Goal: Task Accomplishment & Management: Use online tool/utility

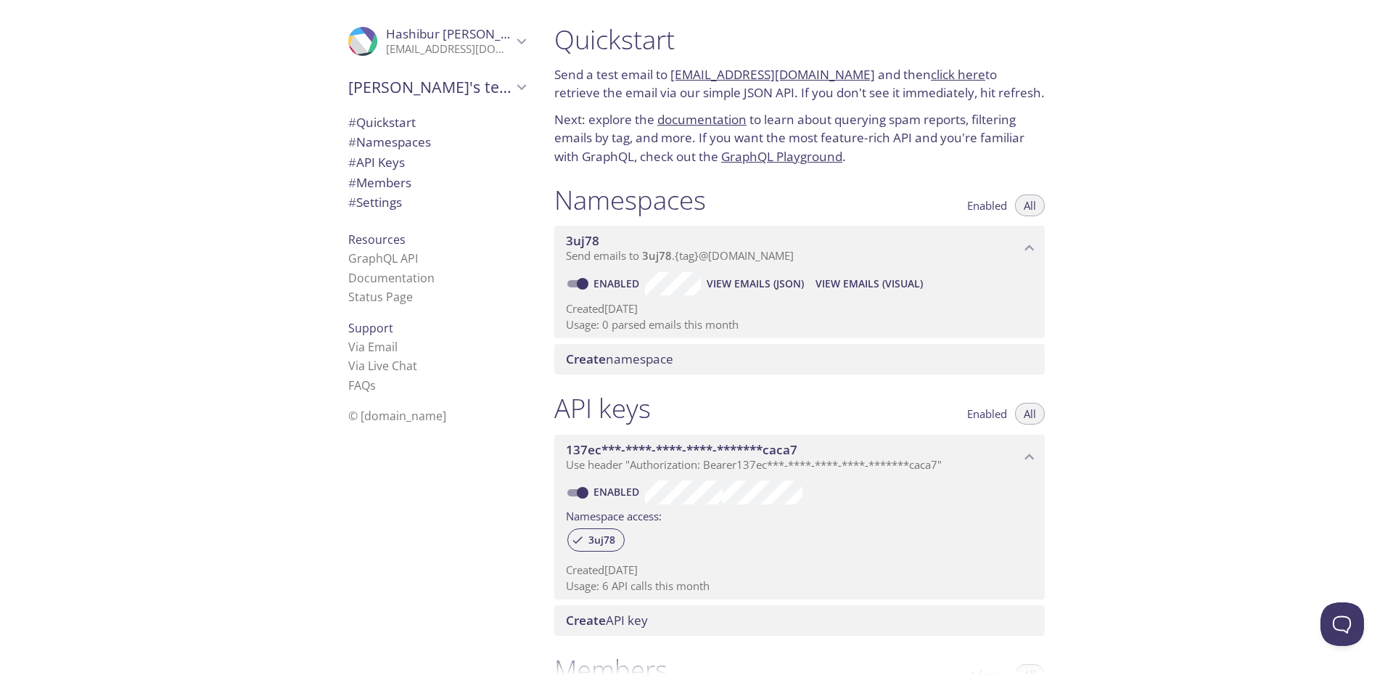
click at [813, 169] on div "Quickstart Send a test email to [EMAIL_ADDRESS][DOMAIN_NAME] and then click her…" at bounding box center [800, 95] width 514 height 160
click at [774, 285] on span "View Emails (JSON)" at bounding box center [755, 283] width 97 height 17
click at [842, 287] on span "View Emails (Visual)" at bounding box center [868, 283] width 107 height 17
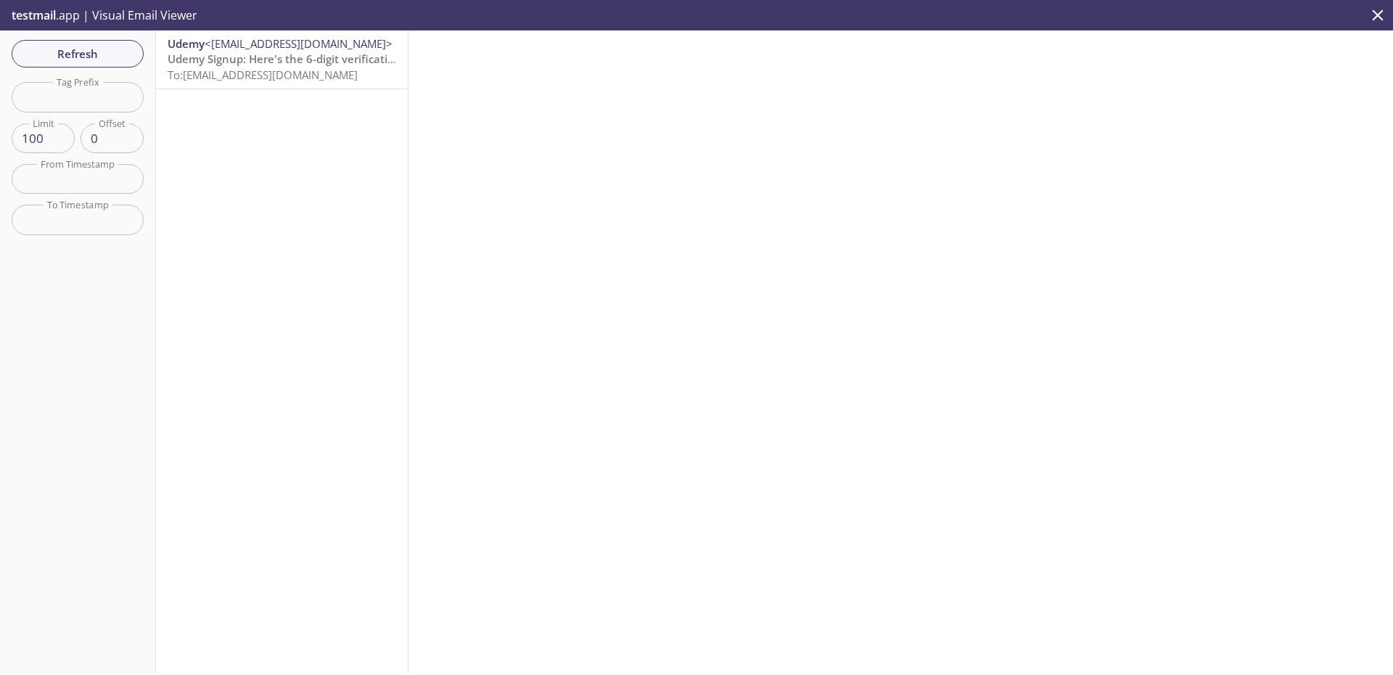
click at [283, 81] on span "To: [EMAIL_ADDRESS][DOMAIN_NAME]" at bounding box center [263, 74] width 190 height 15
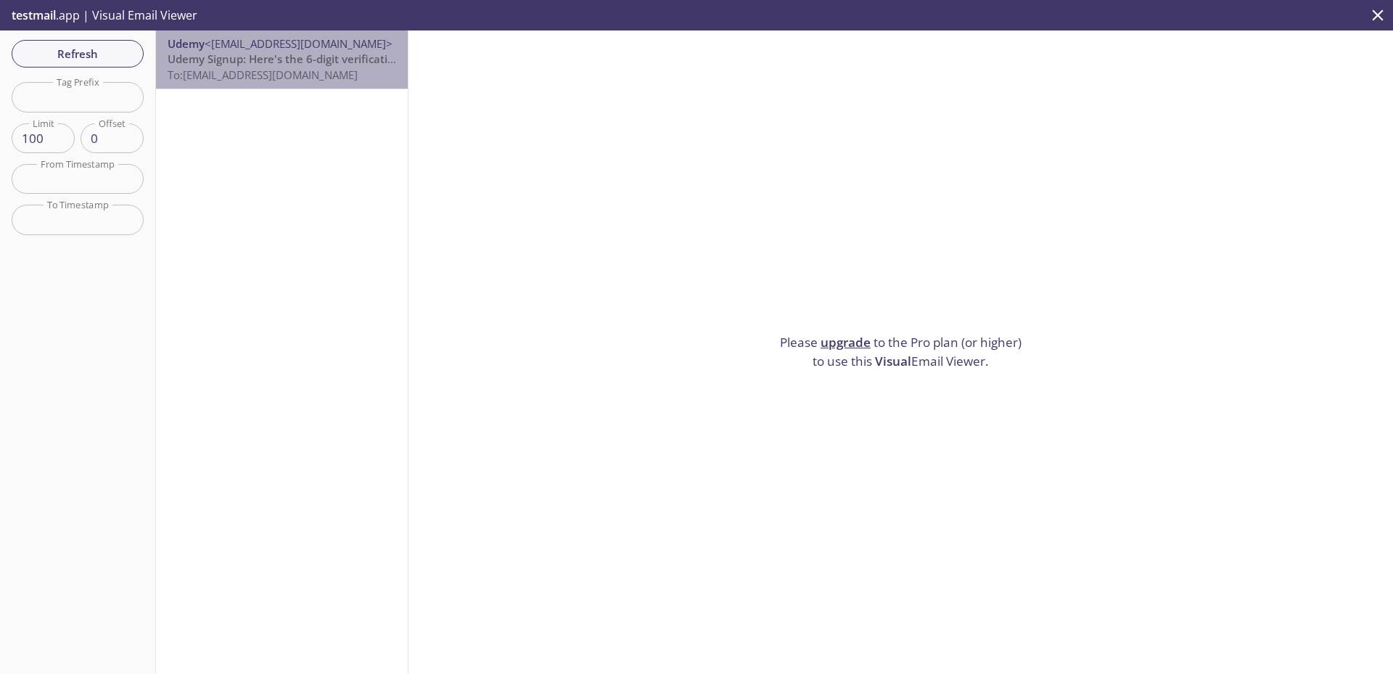
click at [283, 81] on span "To: [EMAIL_ADDRESS][DOMAIN_NAME]" at bounding box center [263, 74] width 190 height 15
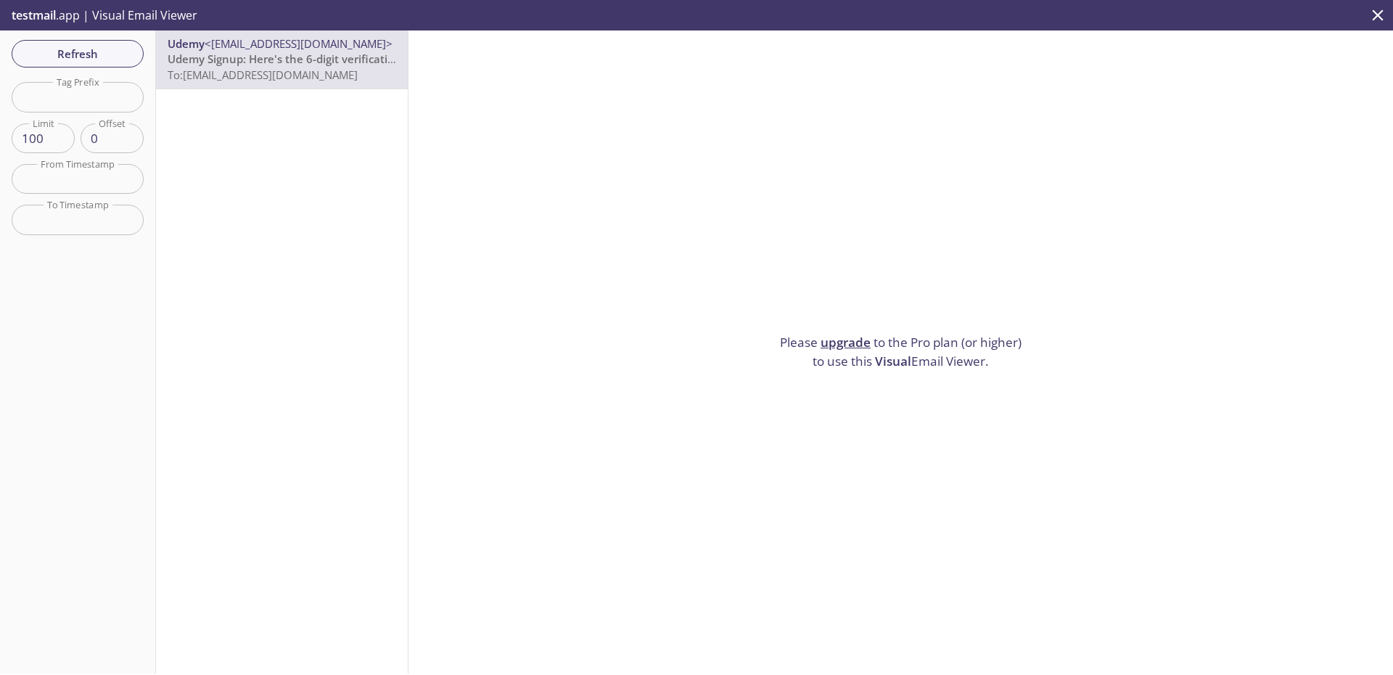
click at [825, 356] on p "Please upgrade to the Pro plan (or higher) to use this Visual Email Viewer." at bounding box center [901, 351] width 254 height 37
drag, startPoint x: 825, startPoint y: 356, endPoint x: 905, endPoint y: 363, distance: 80.1
click at [905, 363] on p "Please upgrade to the Pro plan (or higher) to use this Visual Email Viewer." at bounding box center [901, 351] width 254 height 37
click at [928, 361] on p "Please upgrade to the Pro plan (or higher) to use this Visual Email Viewer." at bounding box center [901, 351] width 254 height 37
click at [860, 361] on p "Please upgrade to the Pro plan (or higher) to use this Visual Email Viewer." at bounding box center [901, 351] width 254 height 37
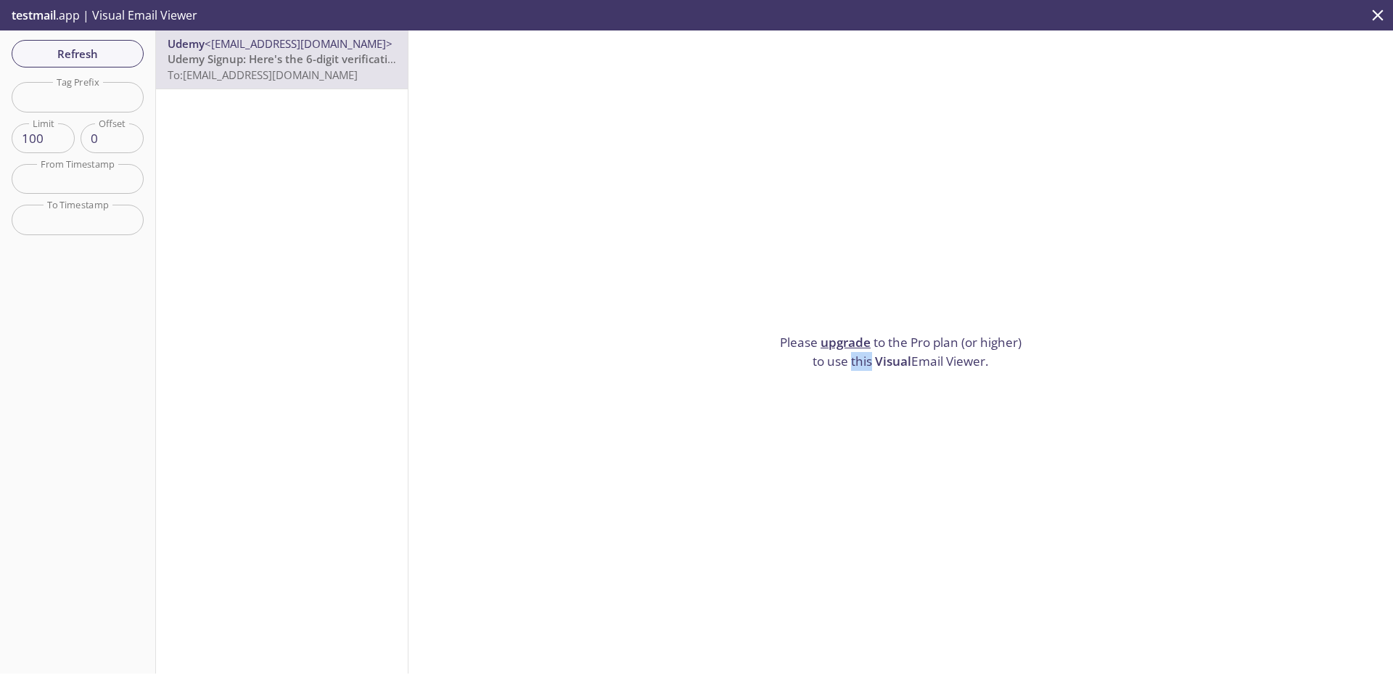
click at [860, 361] on p "Please upgrade to the Pro plan (or higher) to use this Visual Email Viewer." at bounding box center [901, 351] width 254 height 37
click at [909, 361] on p "Please upgrade to the Pro plan (or higher) to use this Visual Email Viewer." at bounding box center [901, 351] width 254 height 37
click at [899, 361] on span "Visual" at bounding box center [893, 361] width 36 height 17
click at [123, 52] on span "Refresh" at bounding box center [77, 53] width 109 height 19
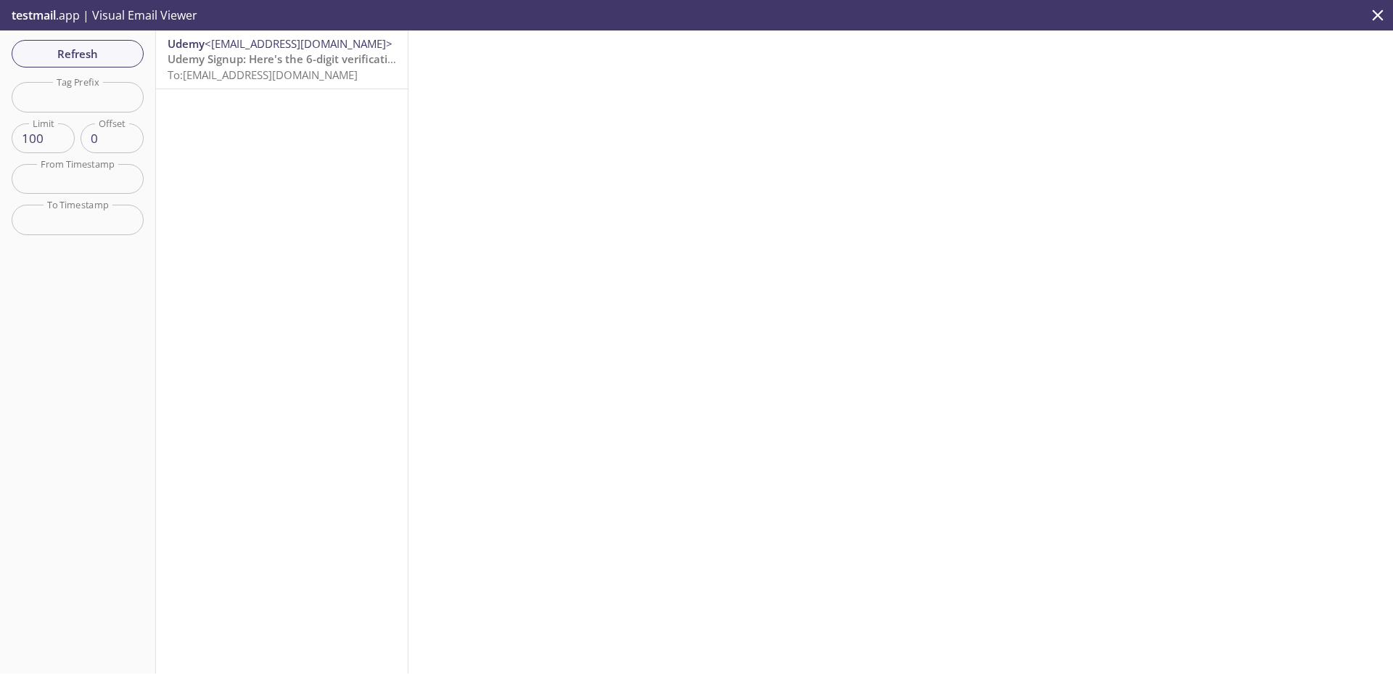
click at [1376, 7] on icon "close" at bounding box center [1377, 15] width 19 height 19
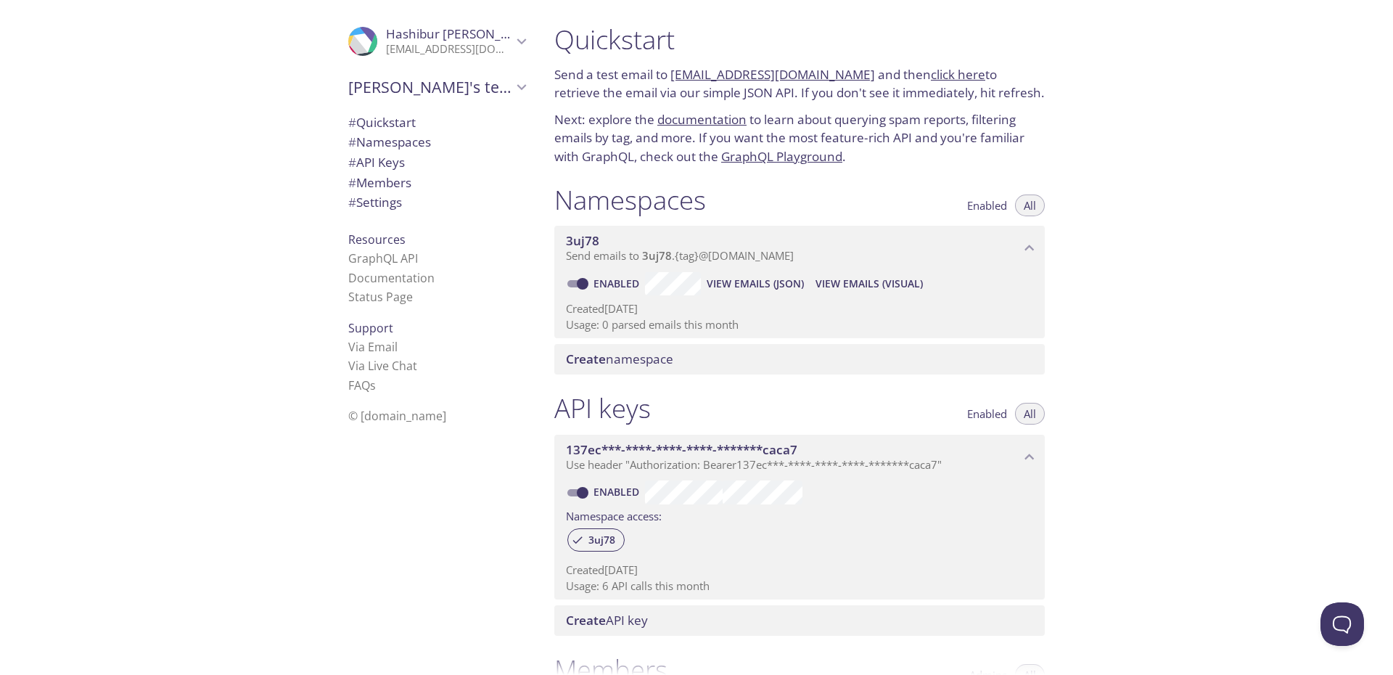
click at [733, 290] on span "View Emails (JSON)" at bounding box center [755, 283] width 97 height 17
click at [840, 280] on span "View Emails (Visual)" at bounding box center [868, 283] width 107 height 17
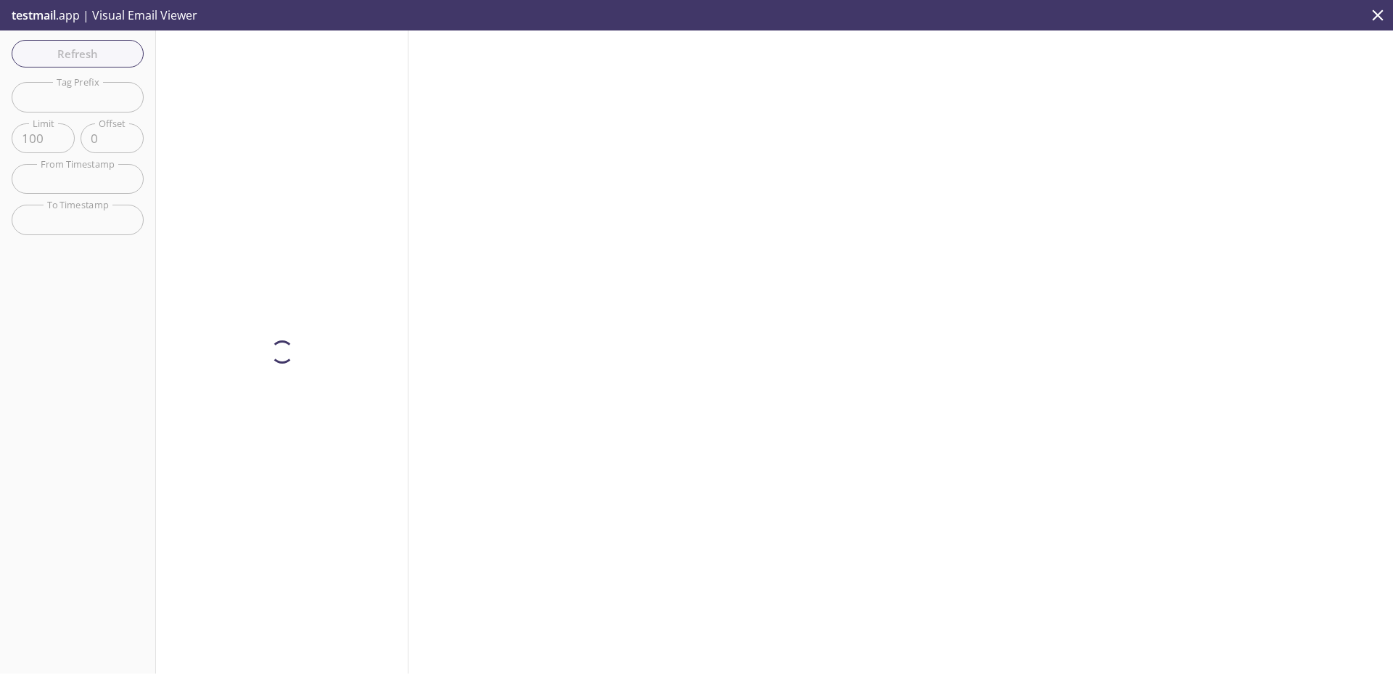
click at [329, 62] on div at bounding box center [282, 351] width 252 height 643
click at [333, 79] on span "To: [EMAIL_ADDRESS][DOMAIN_NAME]" at bounding box center [263, 74] width 190 height 15
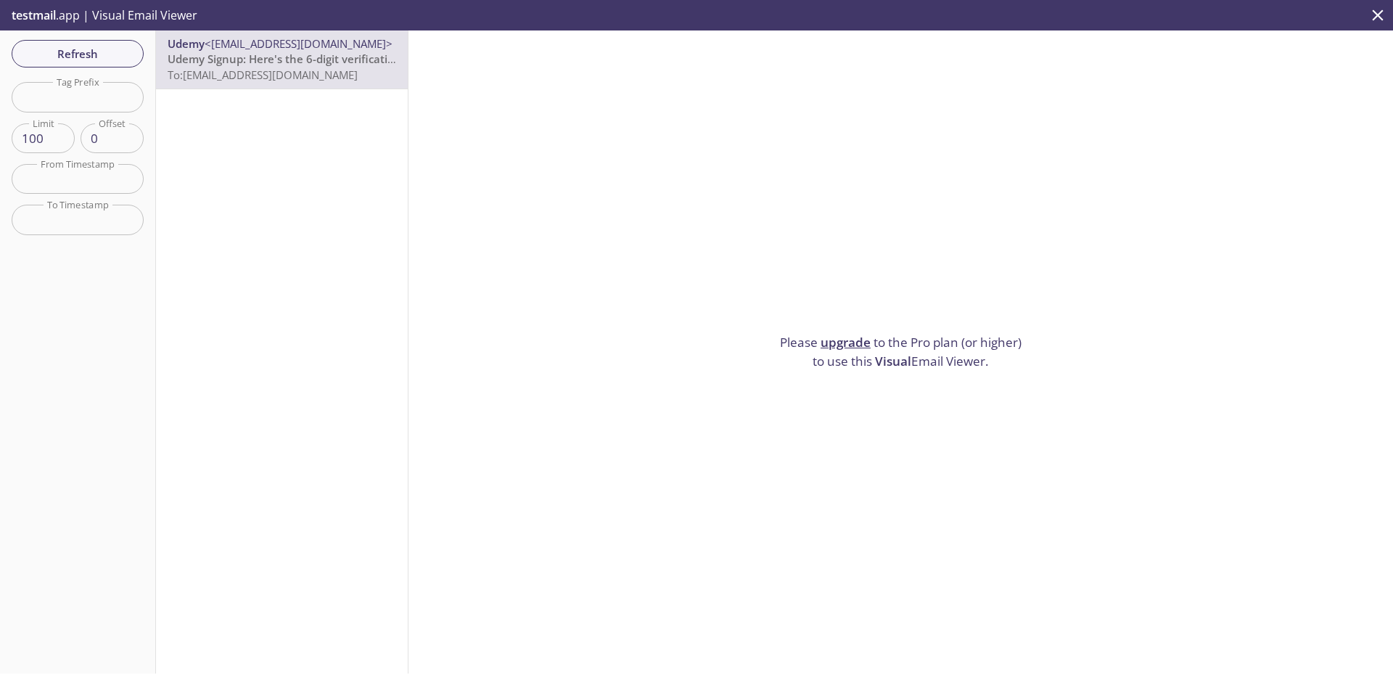
click at [1374, 8] on icon "close" at bounding box center [1377, 15] width 19 height 19
